Goal: Transaction & Acquisition: Purchase product/service

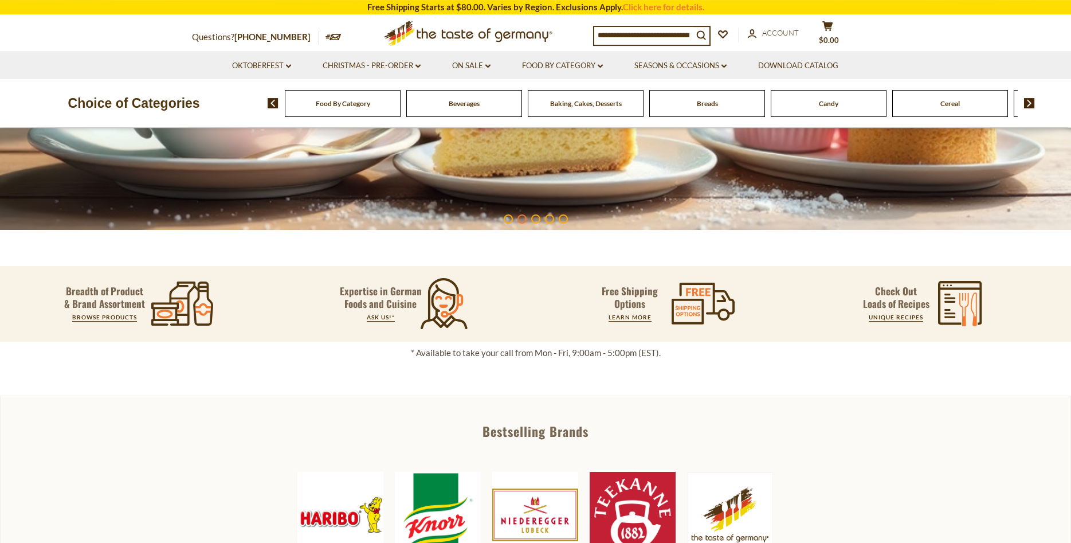
scroll to position [117, 0]
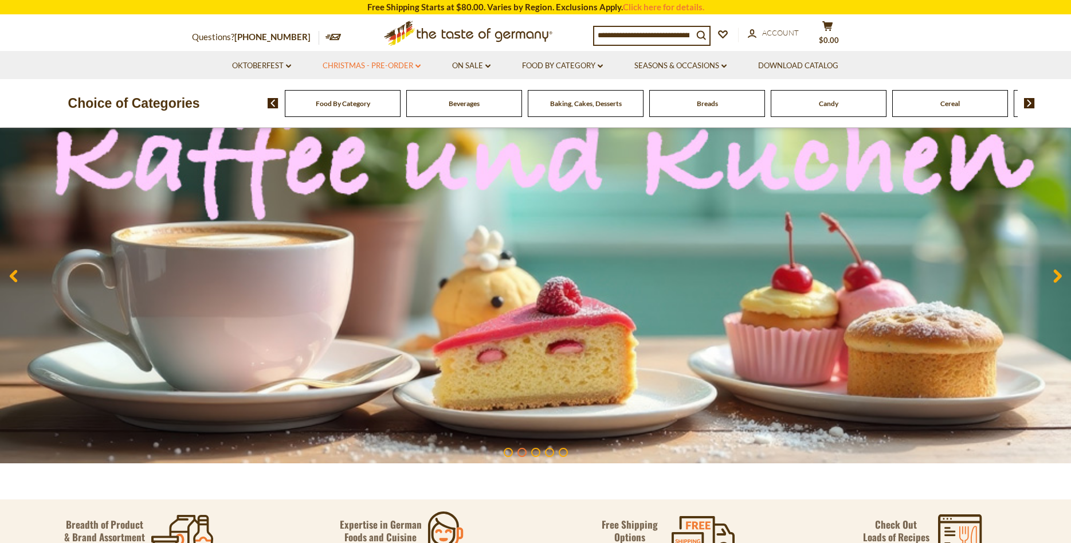
click at [359, 64] on link "Christmas - PRE-ORDER dropdown_arrow" at bounding box center [372, 66] width 98 height 13
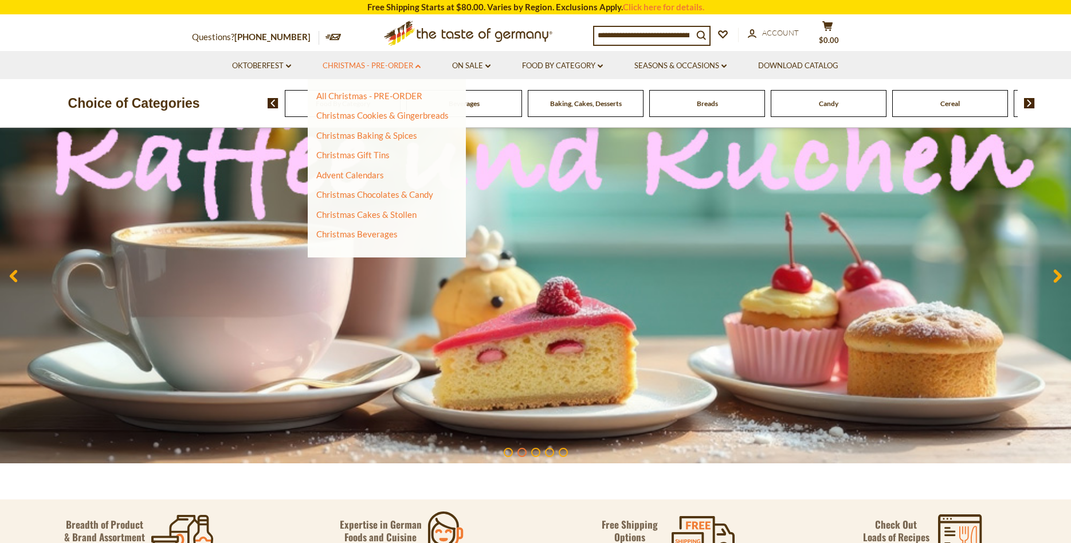
click at [359, 64] on link "Christmas - PRE-ORDER dropdown_arrow" at bounding box center [372, 66] width 98 height 13
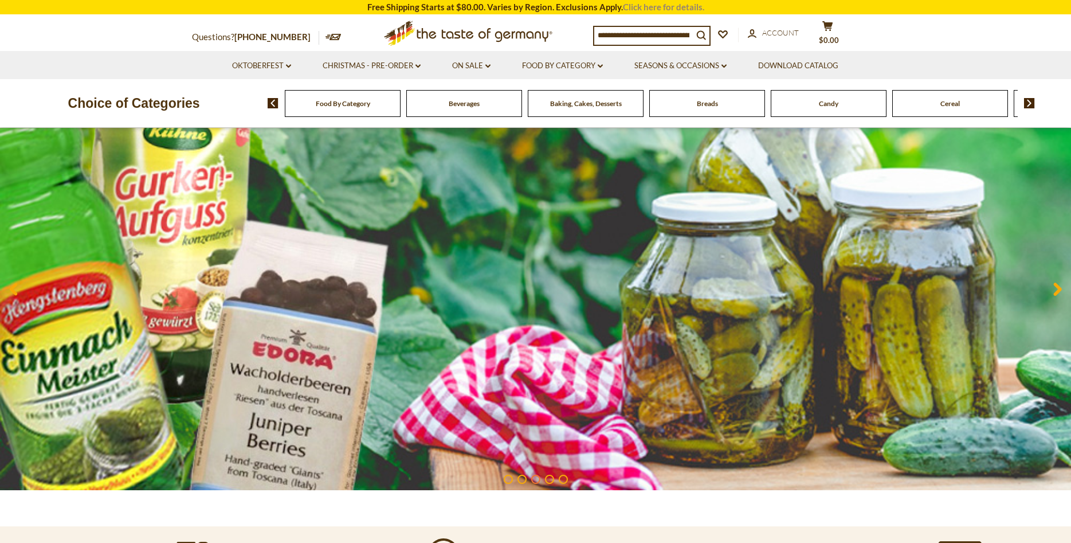
click at [638, 6] on link "Click here for details." at bounding box center [663, 7] width 81 height 10
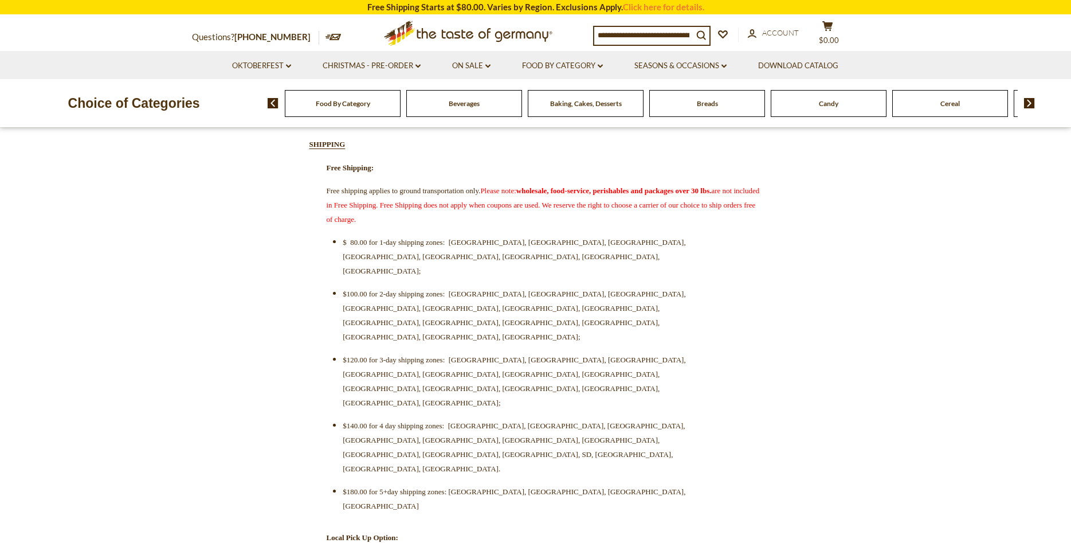
scroll to position [409, 0]
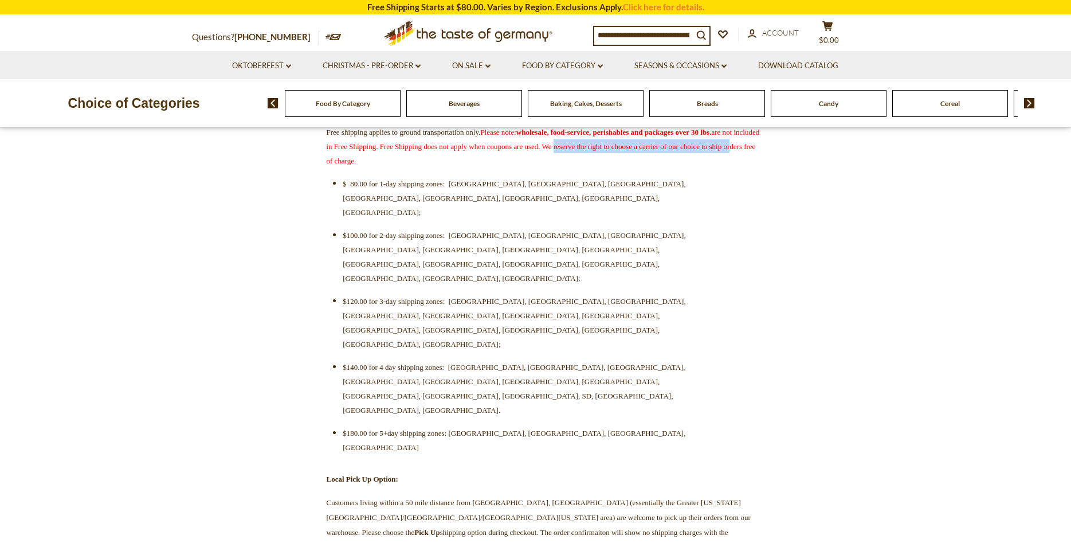
drag, startPoint x: 336, startPoint y: 169, endPoint x: 557, endPoint y: 179, distance: 221.4
drag, startPoint x: 510, startPoint y: 192, endPoint x: 496, endPoint y: 195, distance: 14.1
click at [508, 192] on span "$ 80.00 for 1-day shipping zones: CT, DE, DC, MD, NJ, NC, PA, VA;" at bounding box center [514, 197] width 343 height 37
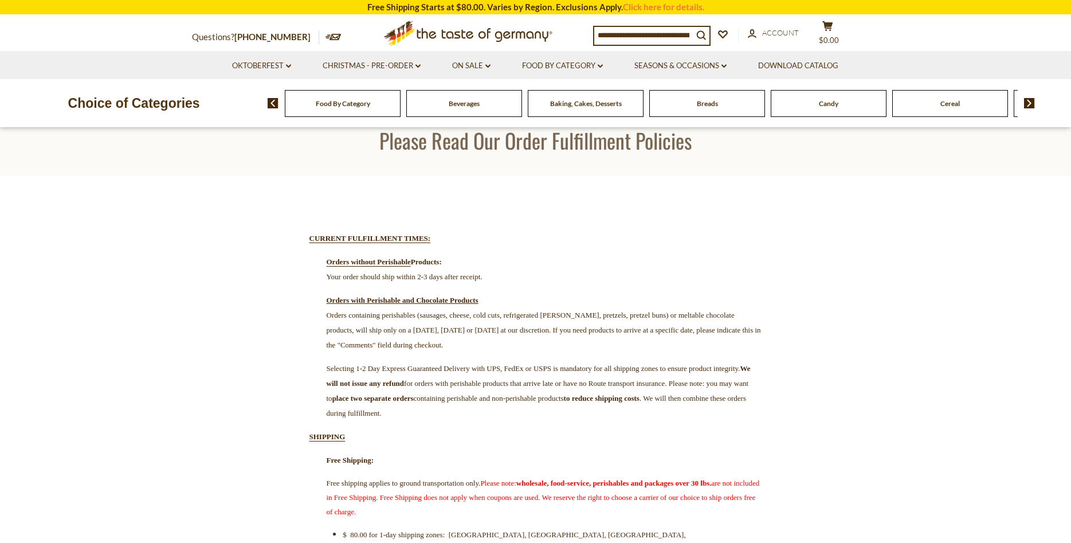
scroll to position [0, 0]
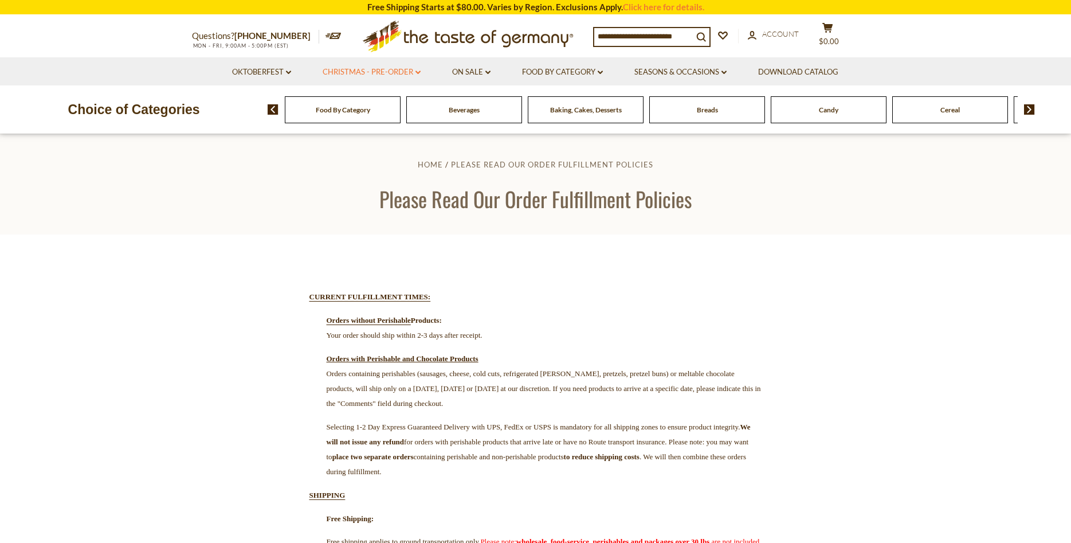
click at [377, 72] on link "Christmas - PRE-ORDER dropdown_arrow" at bounding box center [372, 72] width 98 height 13
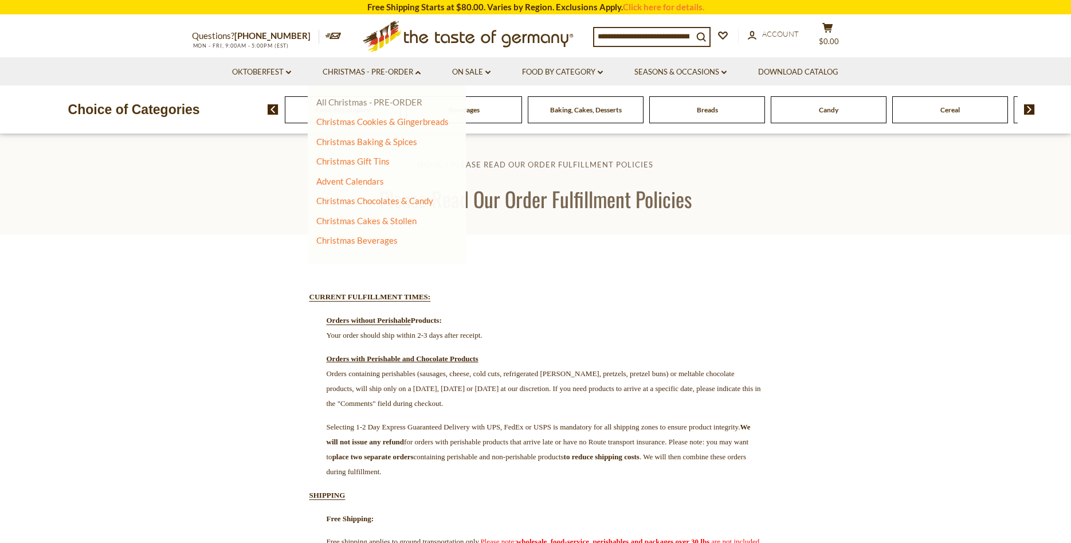
click at [362, 101] on link "All Christmas - PRE-ORDER" at bounding box center [369, 102] width 106 height 10
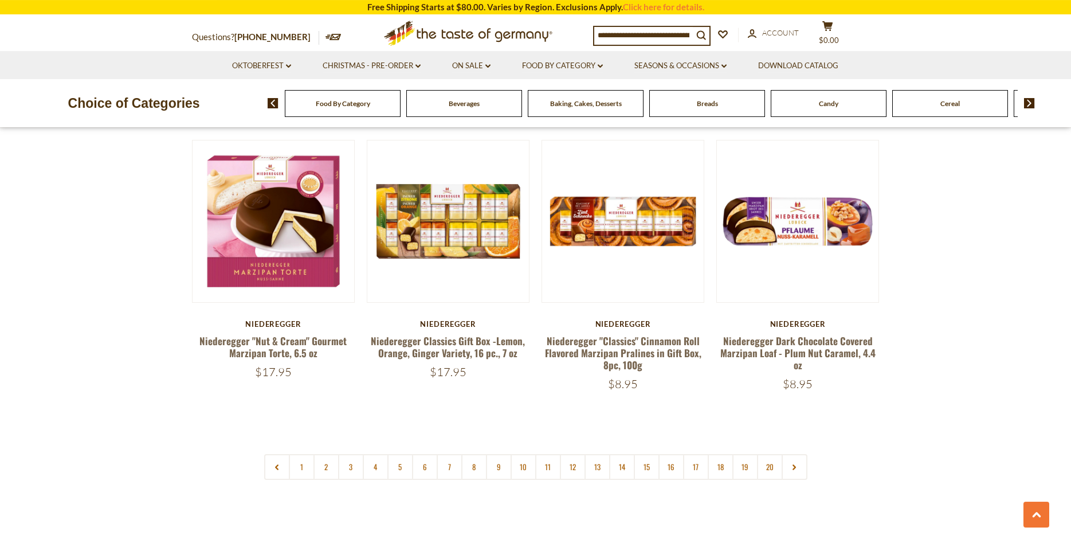
scroll to position [2631, 0]
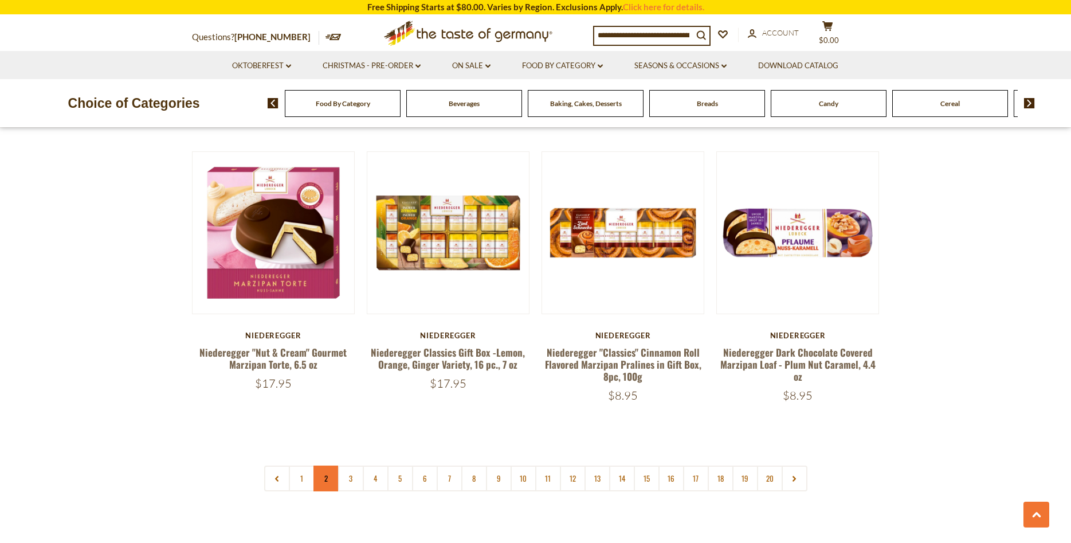
click at [327, 467] on link "2" at bounding box center [327, 478] width 26 height 26
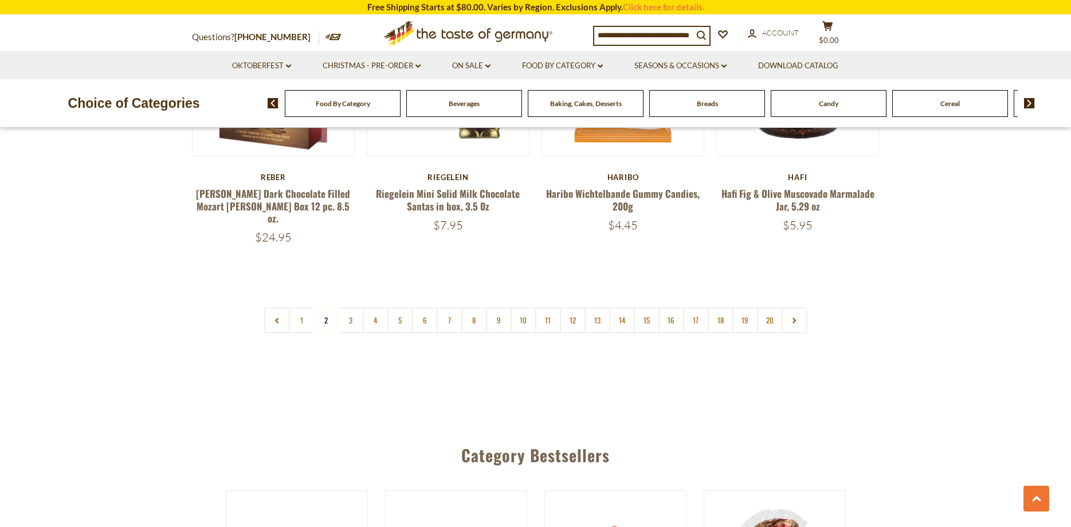
scroll to position [2581, 0]
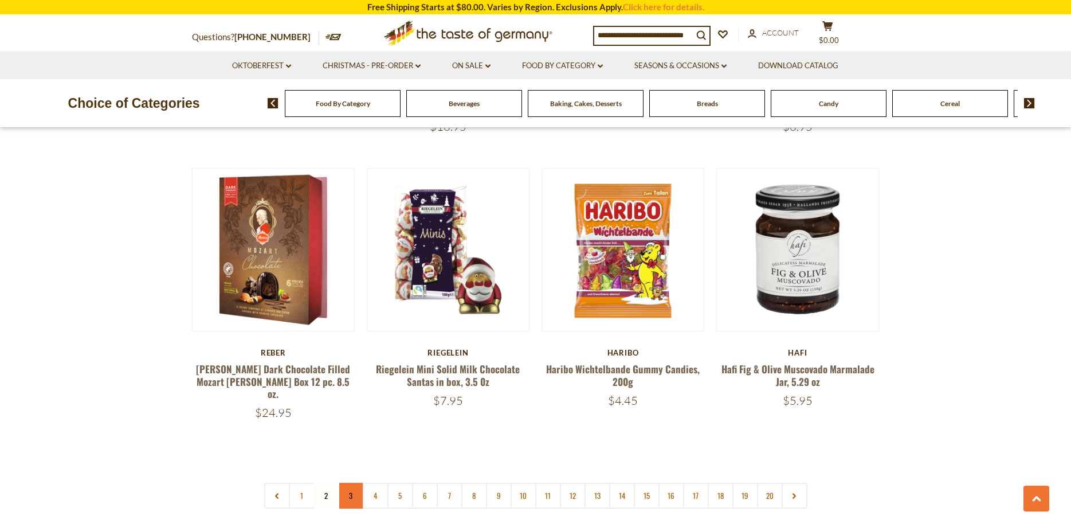
click at [352, 483] on link "3" at bounding box center [351, 496] width 26 height 26
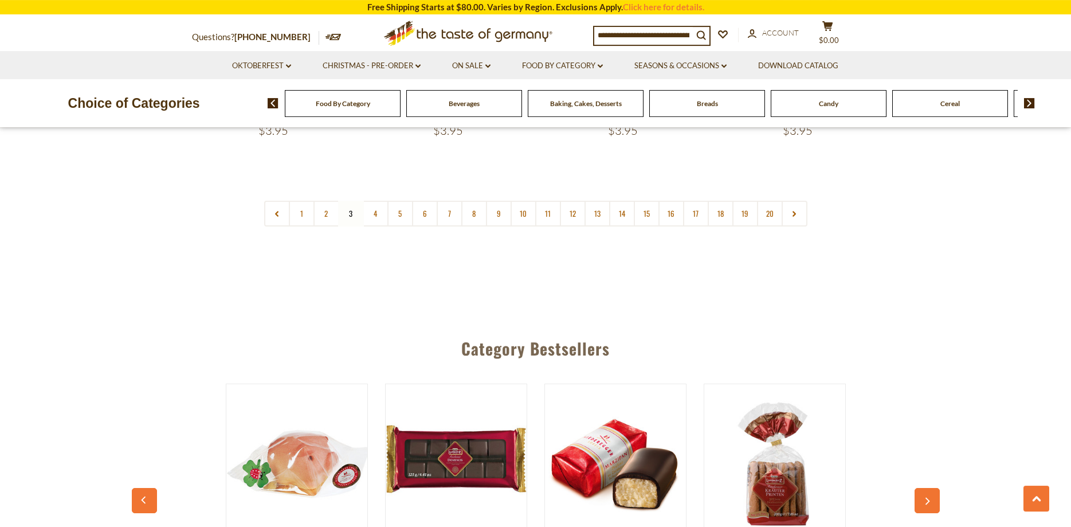
scroll to position [2808, 0]
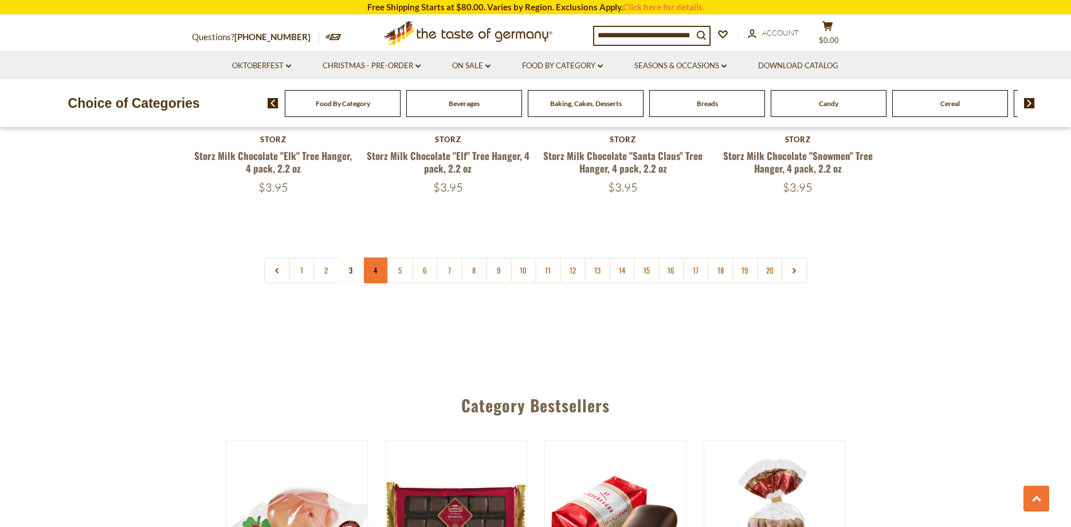
click at [379, 264] on link "4" at bounding box center [376, 270] width 26 height 26
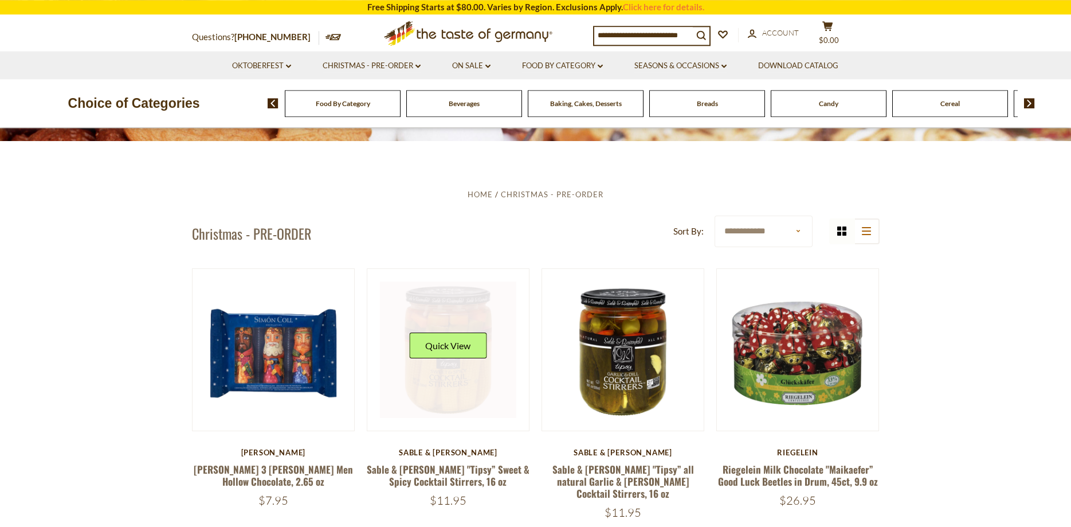
scroll to position [236, 0]
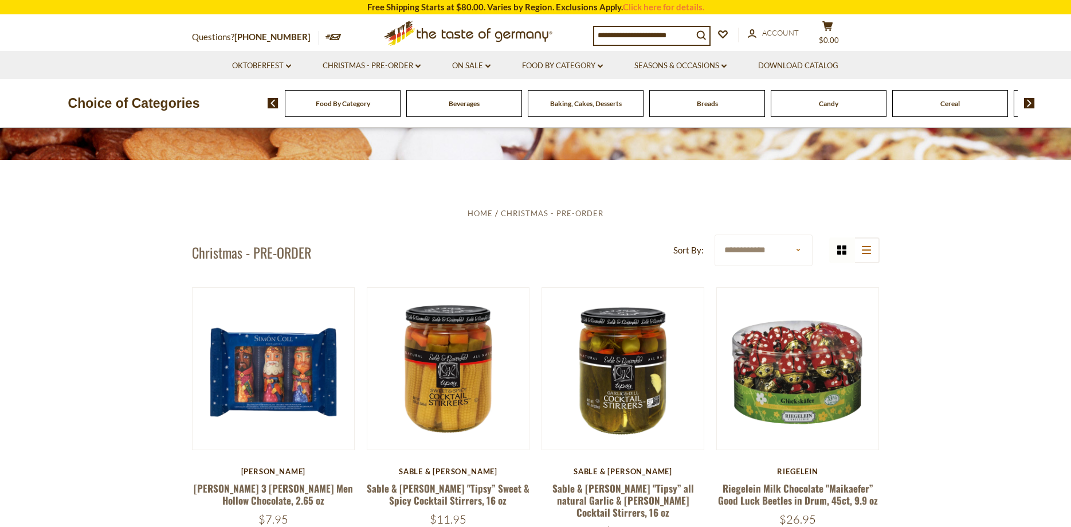
click at [774, 218] on ul "Home Christmas - PRE-ORDER" at bounding box center [536, 213] width 688 height 14
click at [873, 255] on button "list icon" at bounding box center [867, 250] width 26 height 26
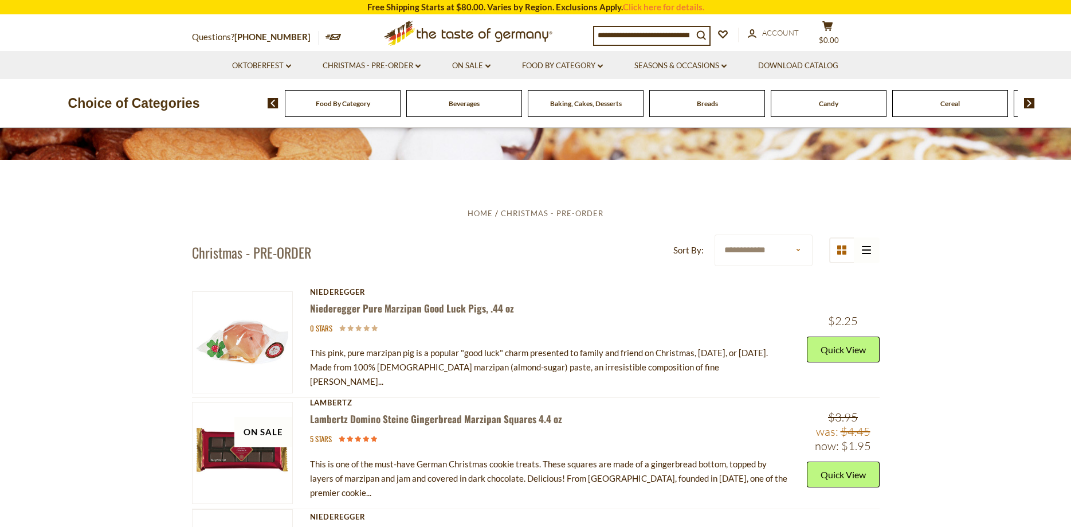
click at [871, 252] on div "grid icon list icon" at bounding box center [854, 250] width 50 height 26
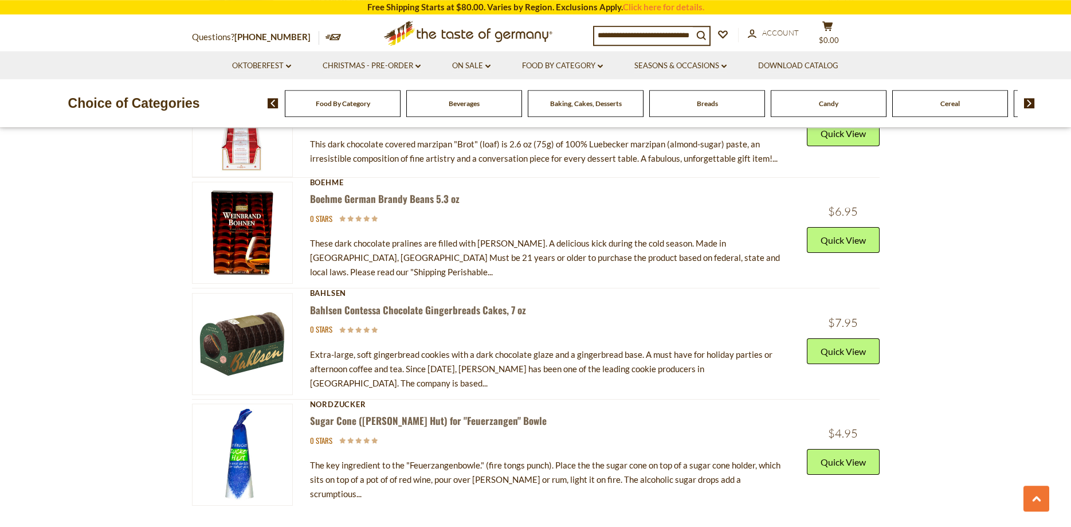
scroll to position [3978, 0]
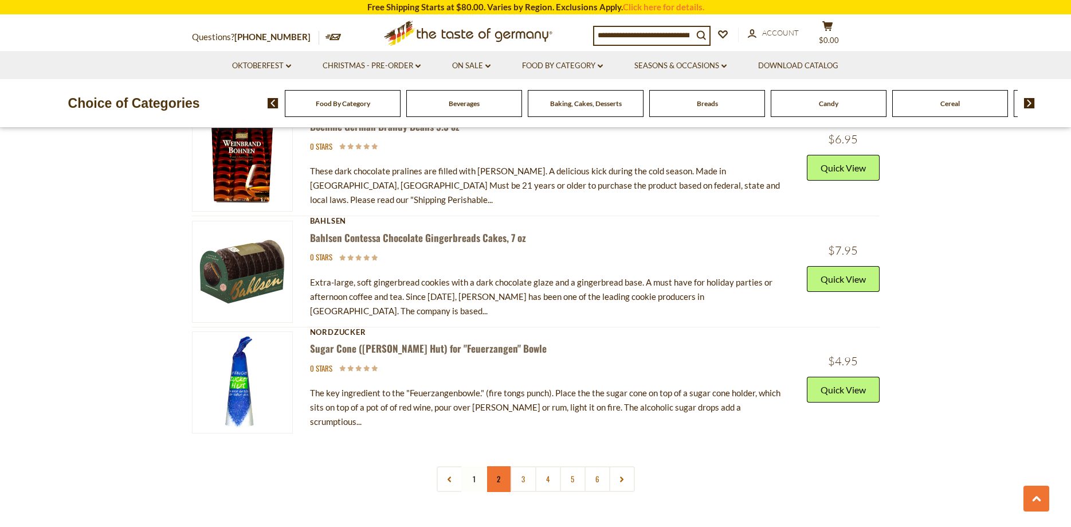
click at [502, 466] on link "2" at bounding box center [499, 479] width 26 height 26
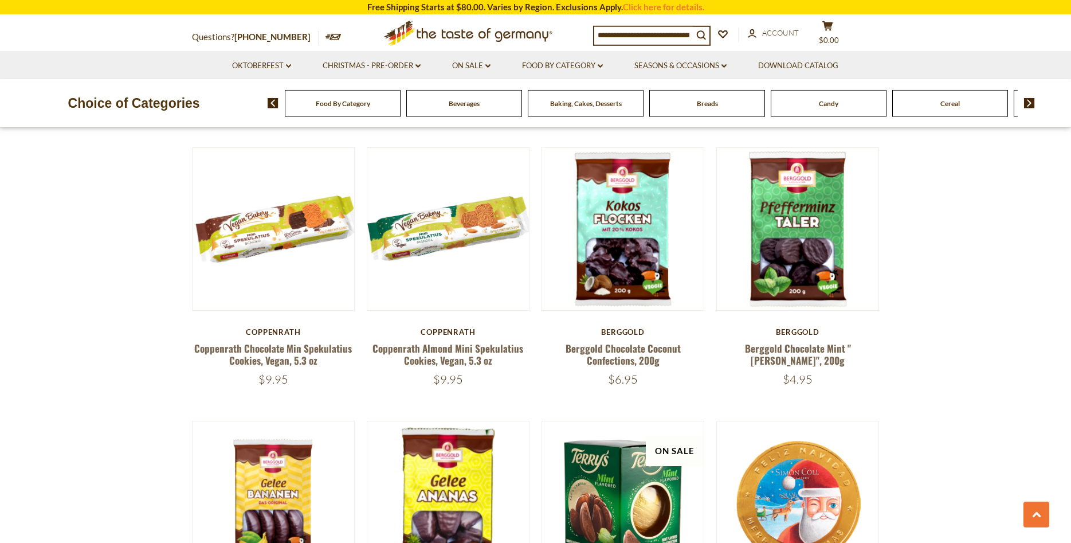
scroll to position [1988, 0]
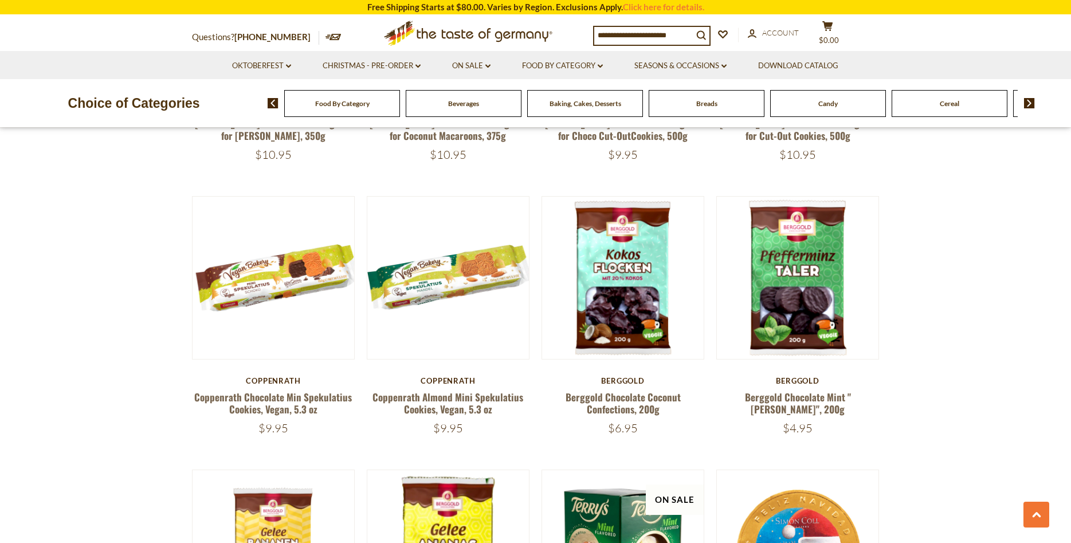
click at [369, 101] on span "Food By Category" at bounding box center [342, 103] width 54 height 9
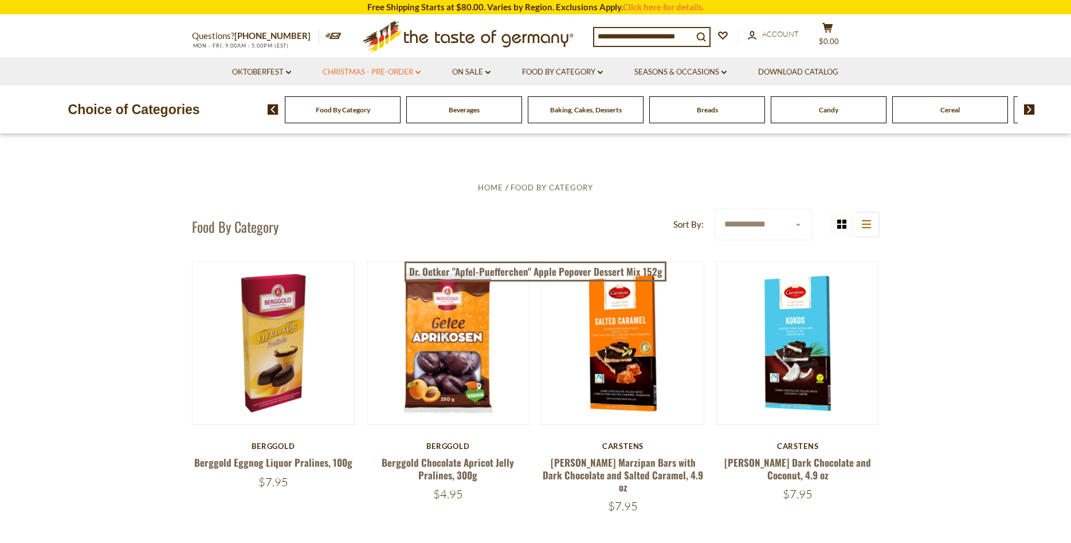
click at [418, 69] on link "Christmas - PRE-ORDER dropdown_arrow" at bounding box center [372, 72] width 98 height 13
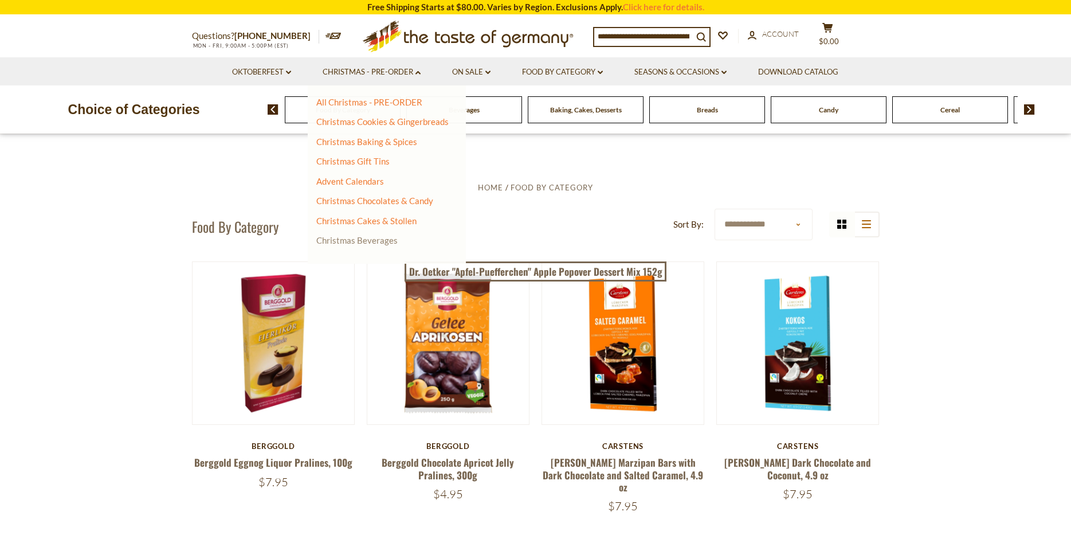
click at [347, 237] on link "Christmas Beverages" at bounding box center [356, 240] width 81 height 10
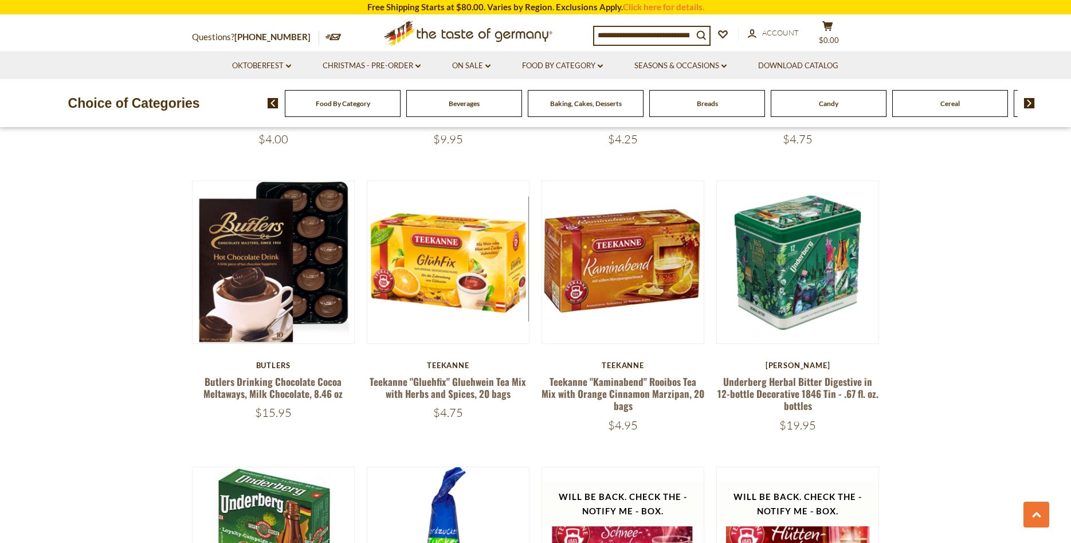
scroll to position [1520, 0]
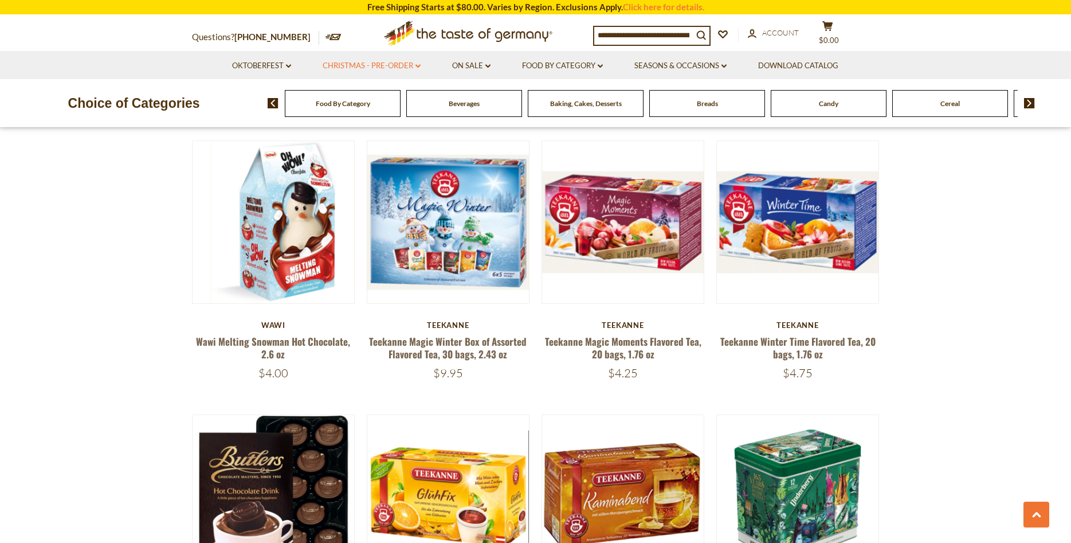
click at [419, 63] on link "Christmas - PRE-ORDER dropdown_arrow" at bounding box center [372, 66] width 98 height 13
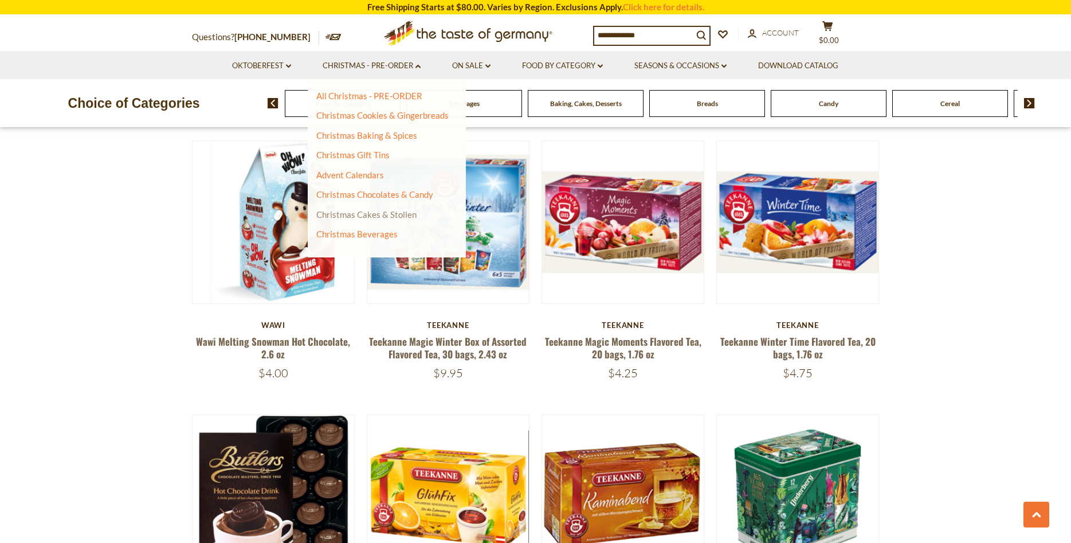
click at [363, 213] on link "Christmas Cakes & Stollen" at bounding box center [366, 214] width 100 height 10
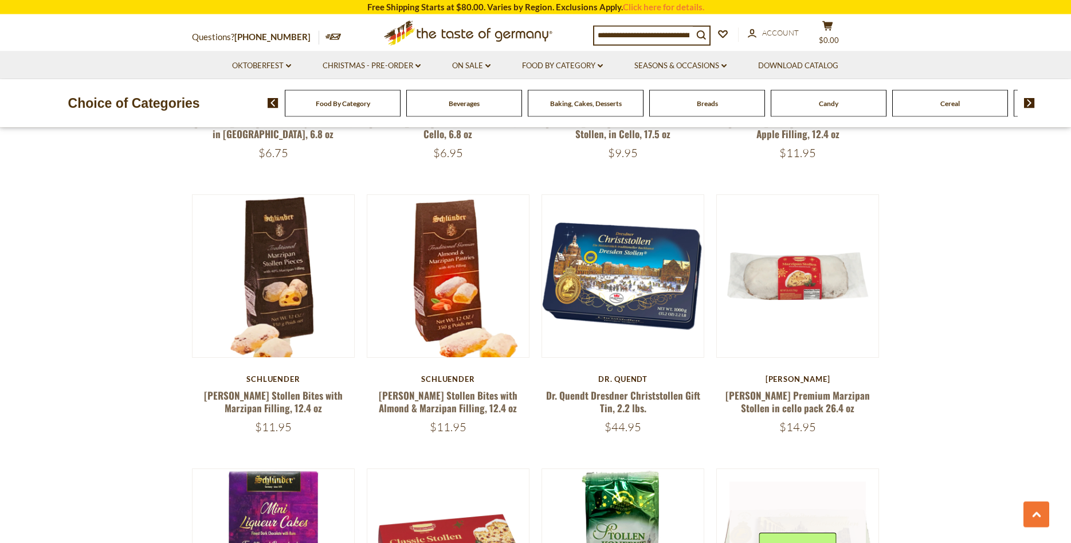
scroll to position [1169, 0]
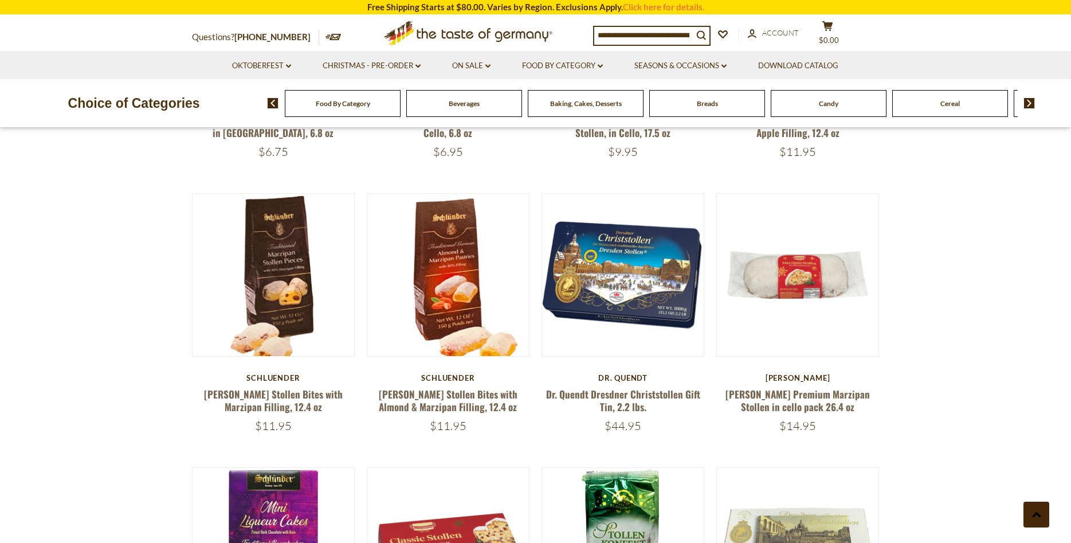
click at [1044, 506] on button at bounding box center [1037, 514] width 26 height 26
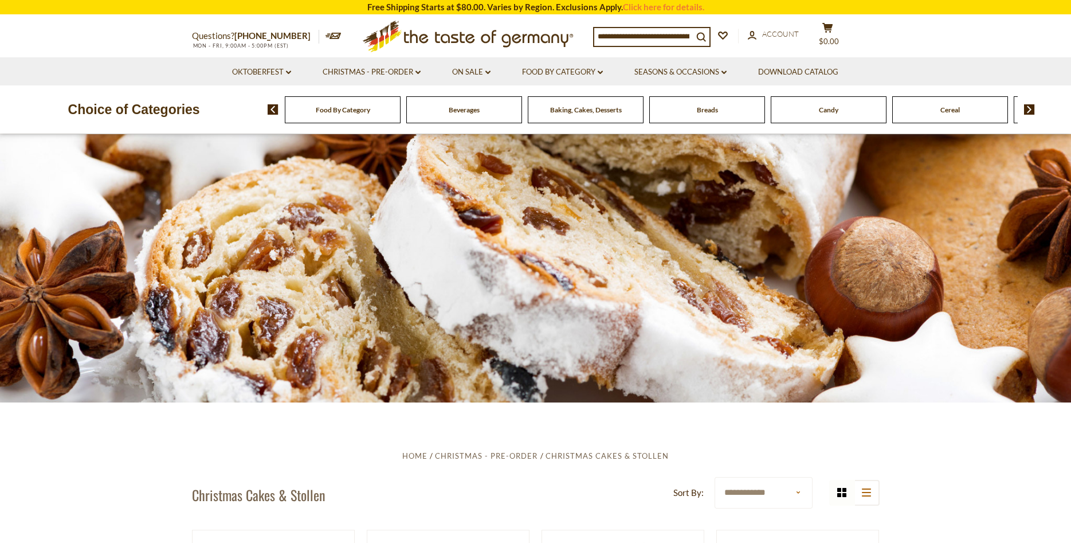
click at [293, 76] on li "Oktoberfest dropdown_arrow All Oktoberfest Oktoberfest Foods Party Supplies" at bounding box center [261, 71] width 89 height 28
click at [280, 69] on link "Oktoberfest dropdown_arrow" at bounding box center [261, 72] width 59 height 13
click at [267, 125] on link "Oktoberfest Foods" at bounding box center [261, 121] width 70 height 10
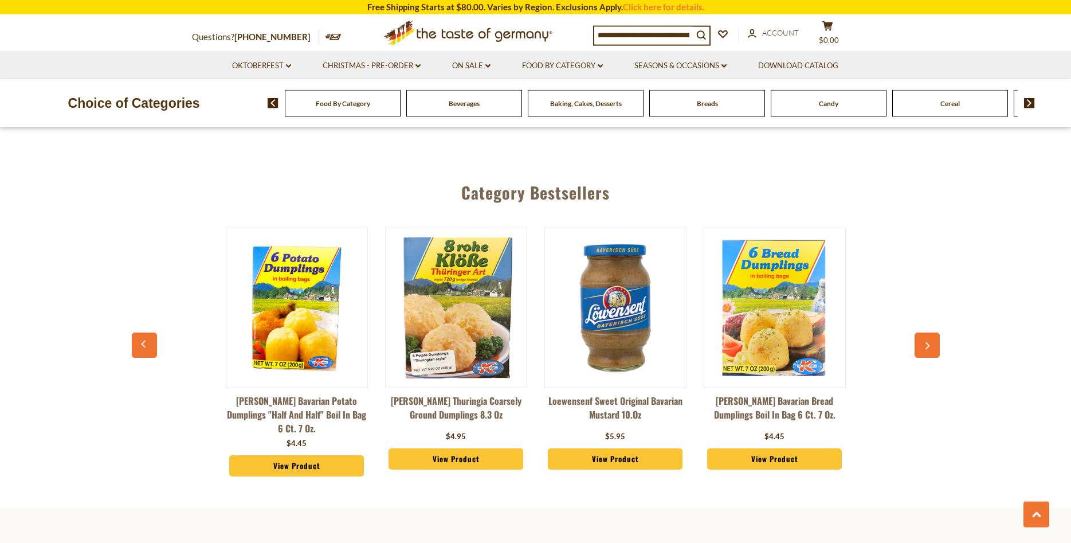
scroll to position [2800, 0]
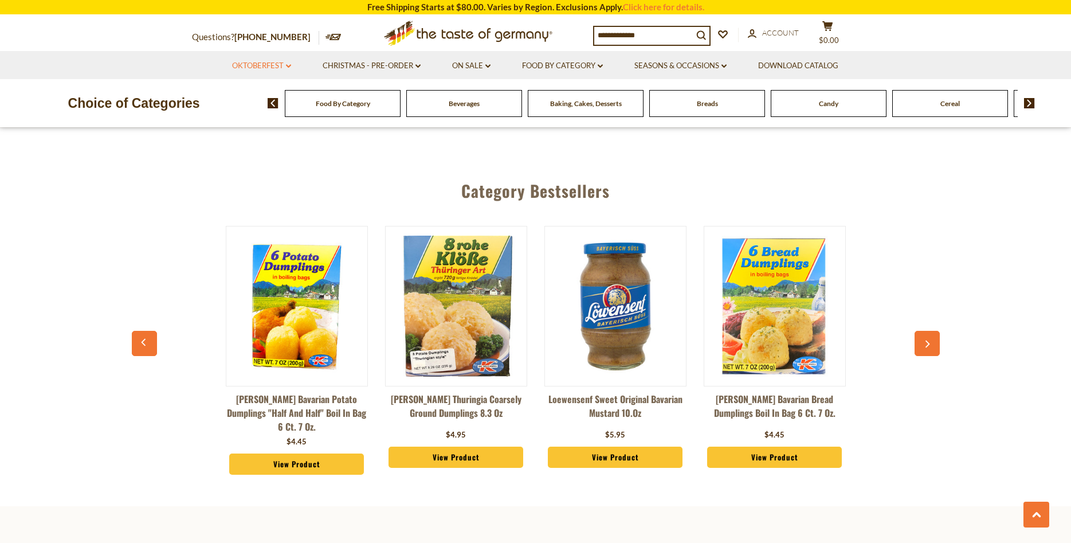
click at [286, 66] on icon "dropdown_arrow" at bounding box center [288, 66] width 5 height 4
click at [259, 140] on link "Party Supplies" at bounding box center [253, 135] width 54 height 10
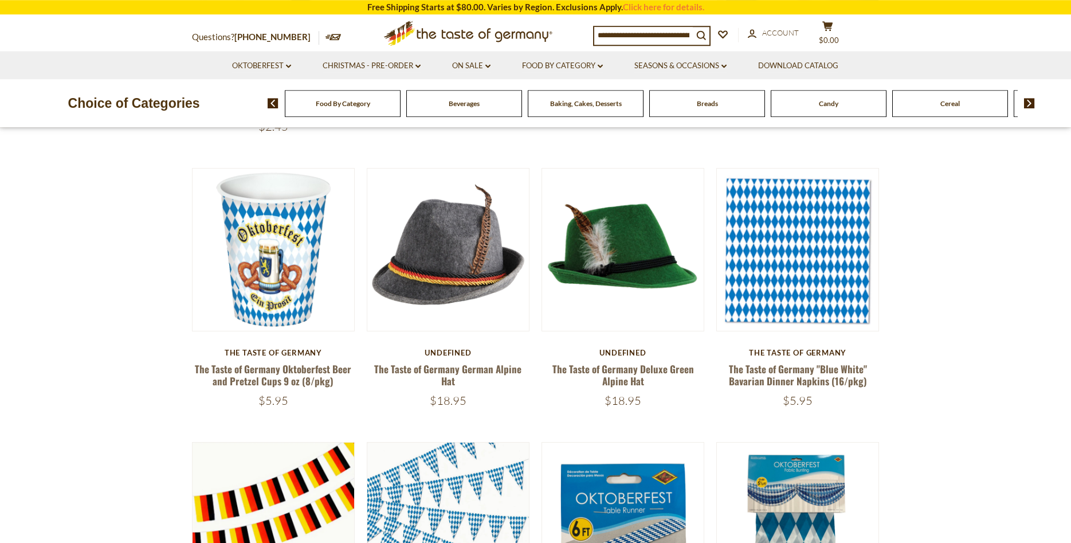
scroll to position [409, 0]
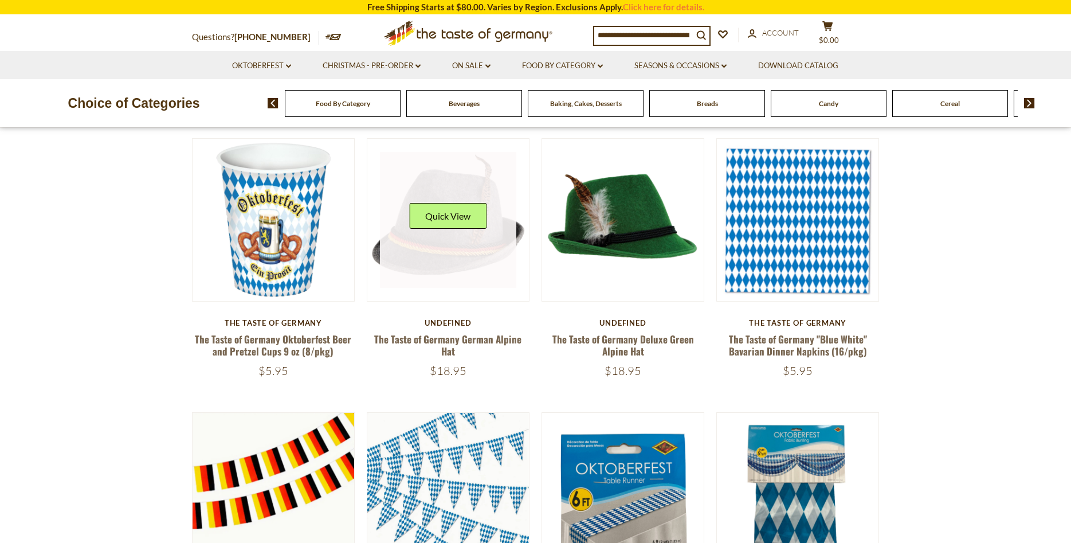
click at [460, 270] on link at bounding box center [448, 220] width 136 height 136
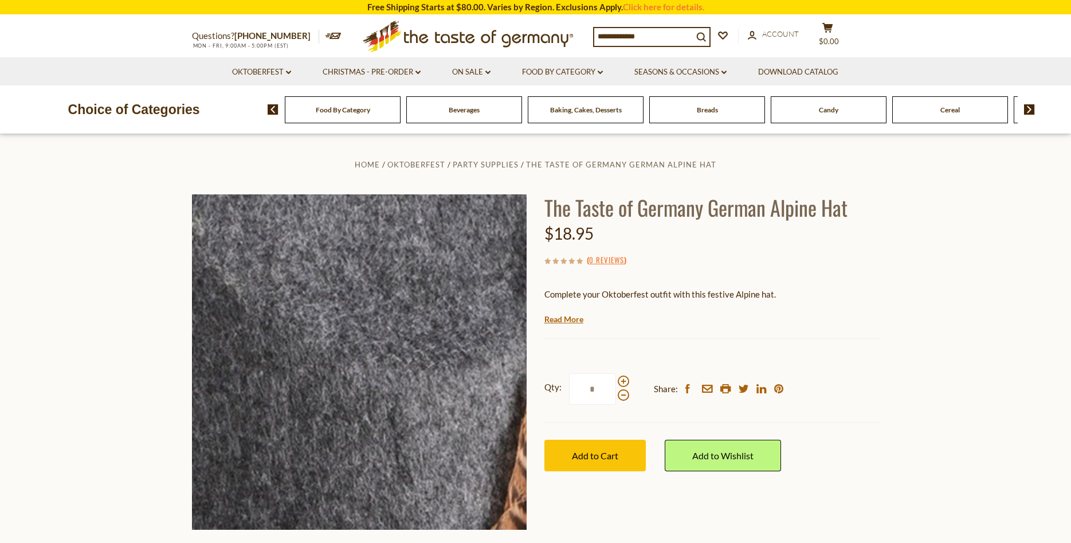
click at [377, 325] on img at bounding box center [359, 361] width 335 height 335
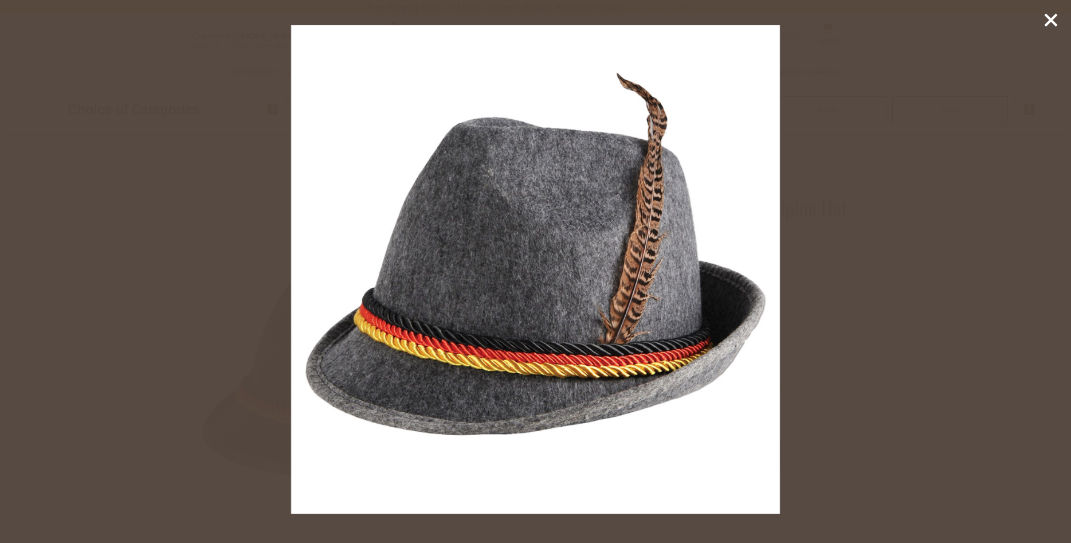
click at [200, 371] on div at bounding box center [535, 271] width 1071 height 543
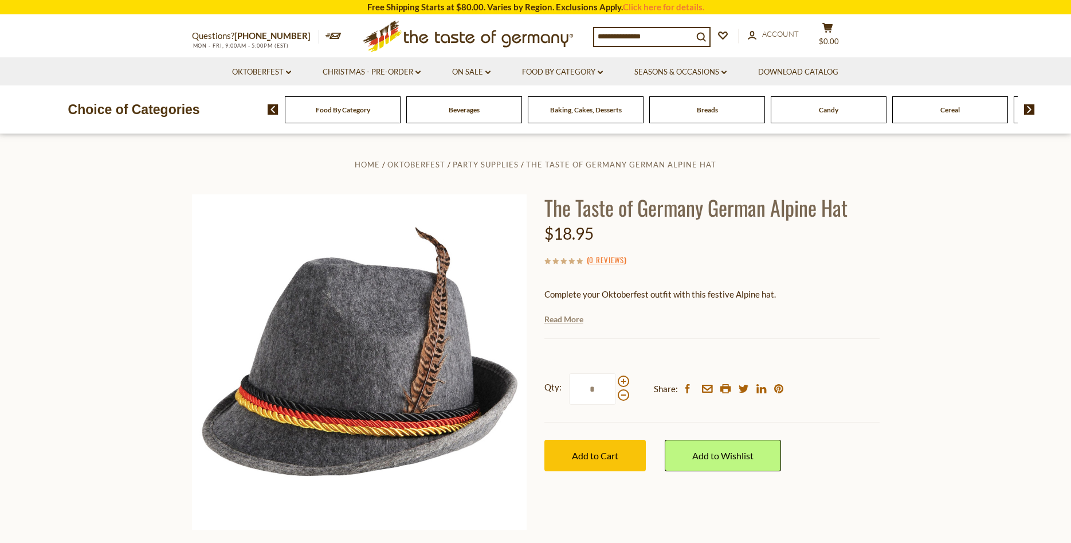
click at [563, 321] on link "Read More" at bounding box center [563, 319] width 39 height 11
